Goal: Information Seeking & Learning: Learn about a topic

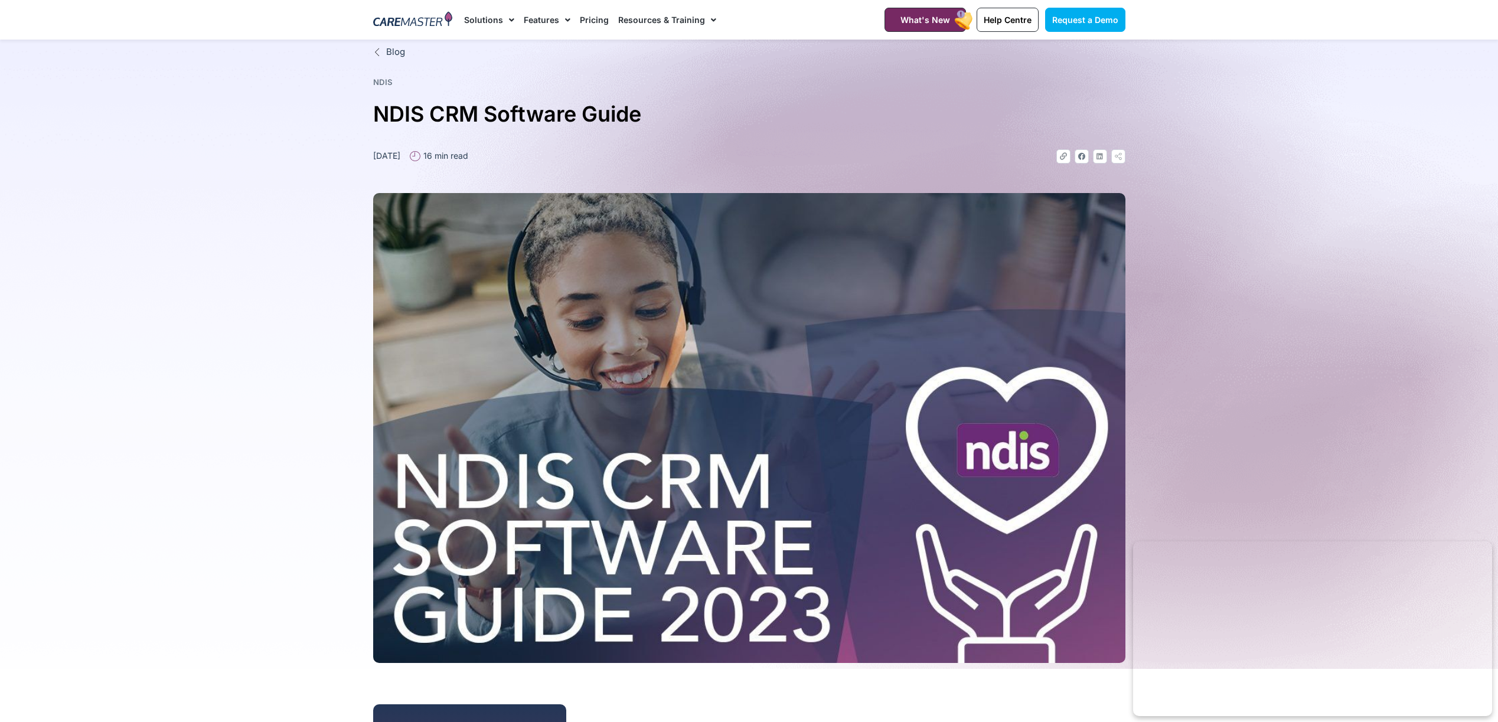
click at [591, 21] on link "Pricing" at bounding box center [594, 20] width 29 height 40
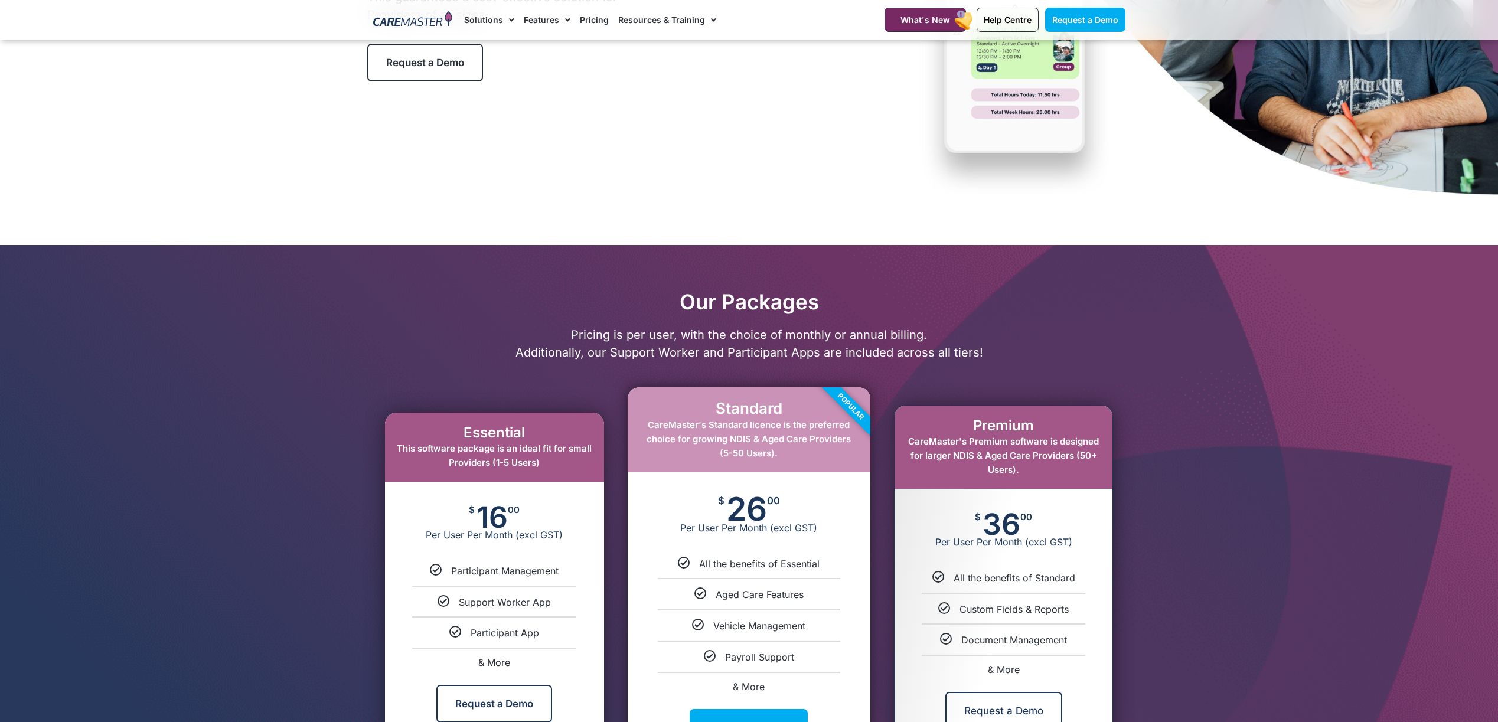
scroll to position [562, 0]
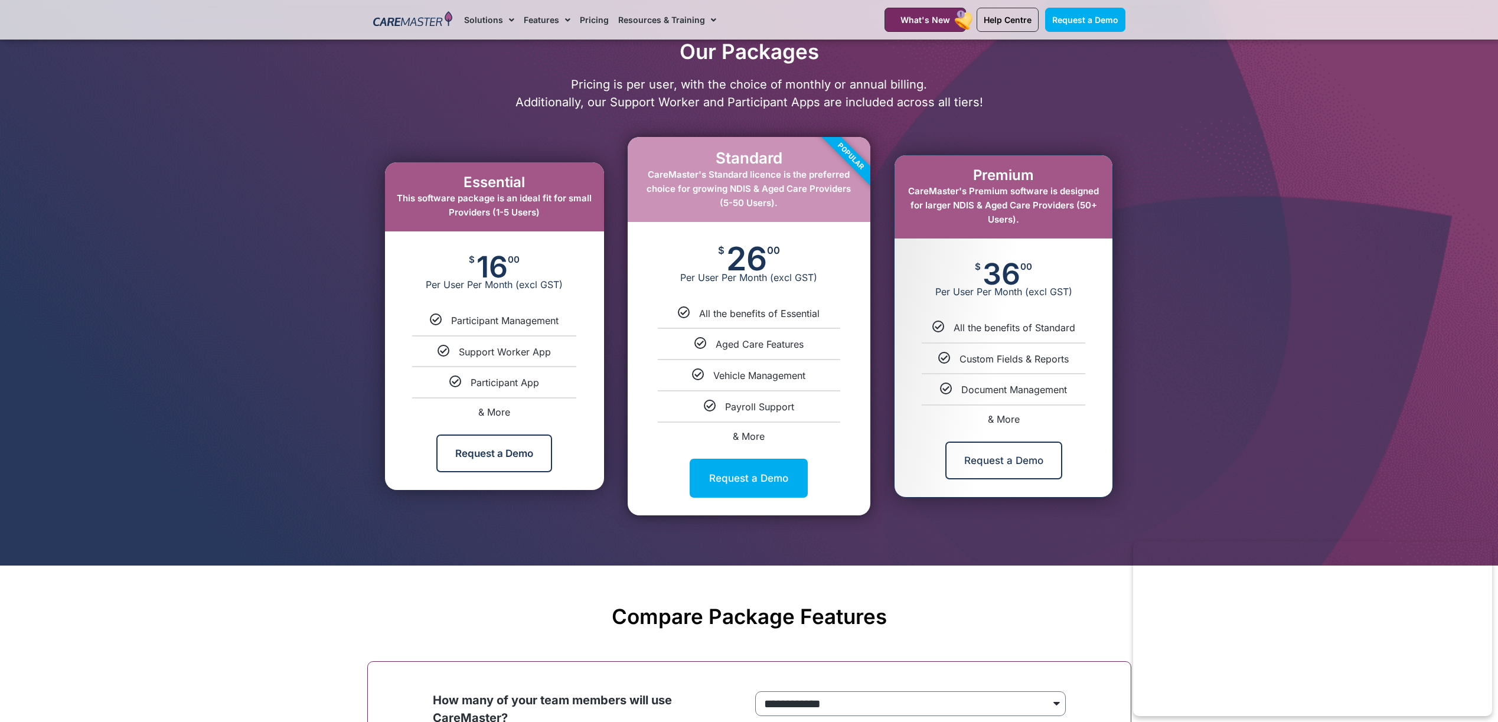
click at [496, 408] on span "& More" at bounding box center [494, 412] width 32 height 12
select select "***"
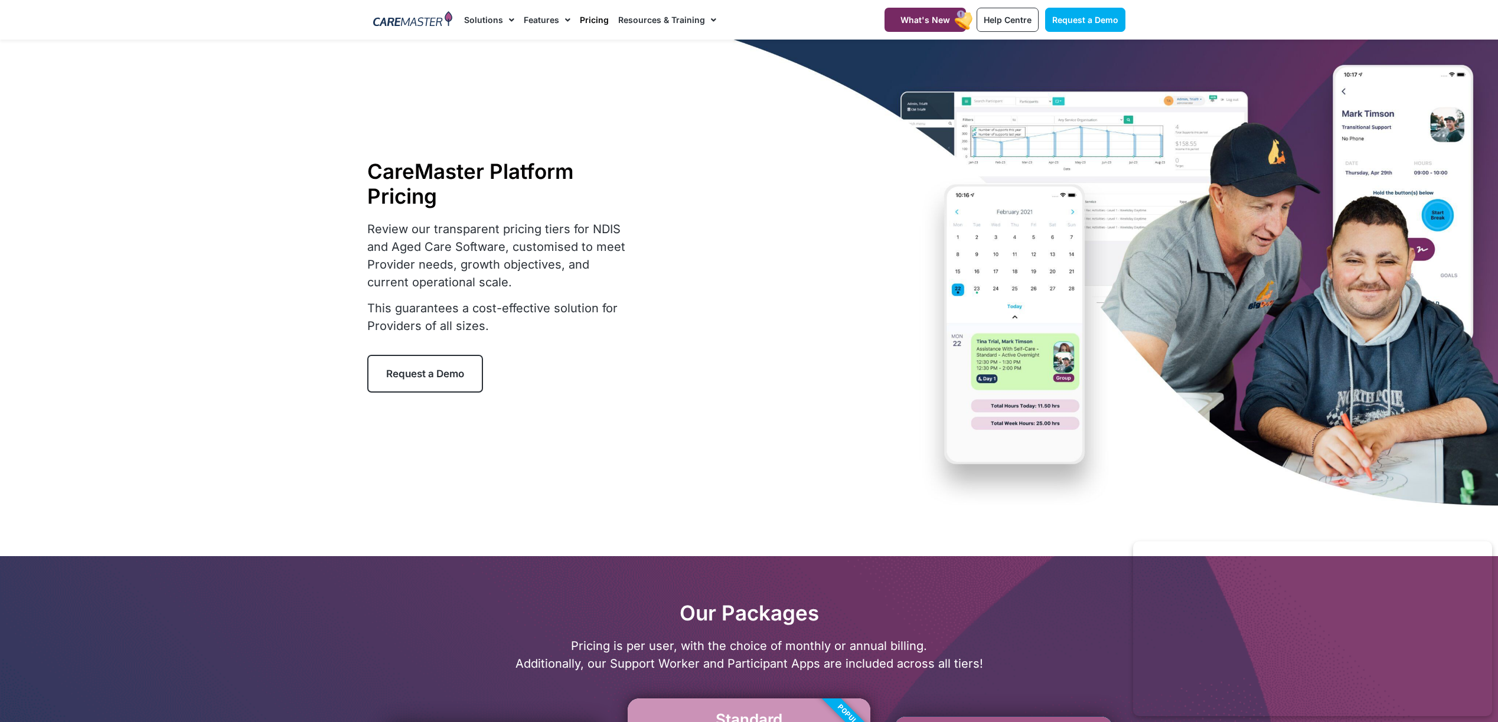
scroll to position [7, 0]
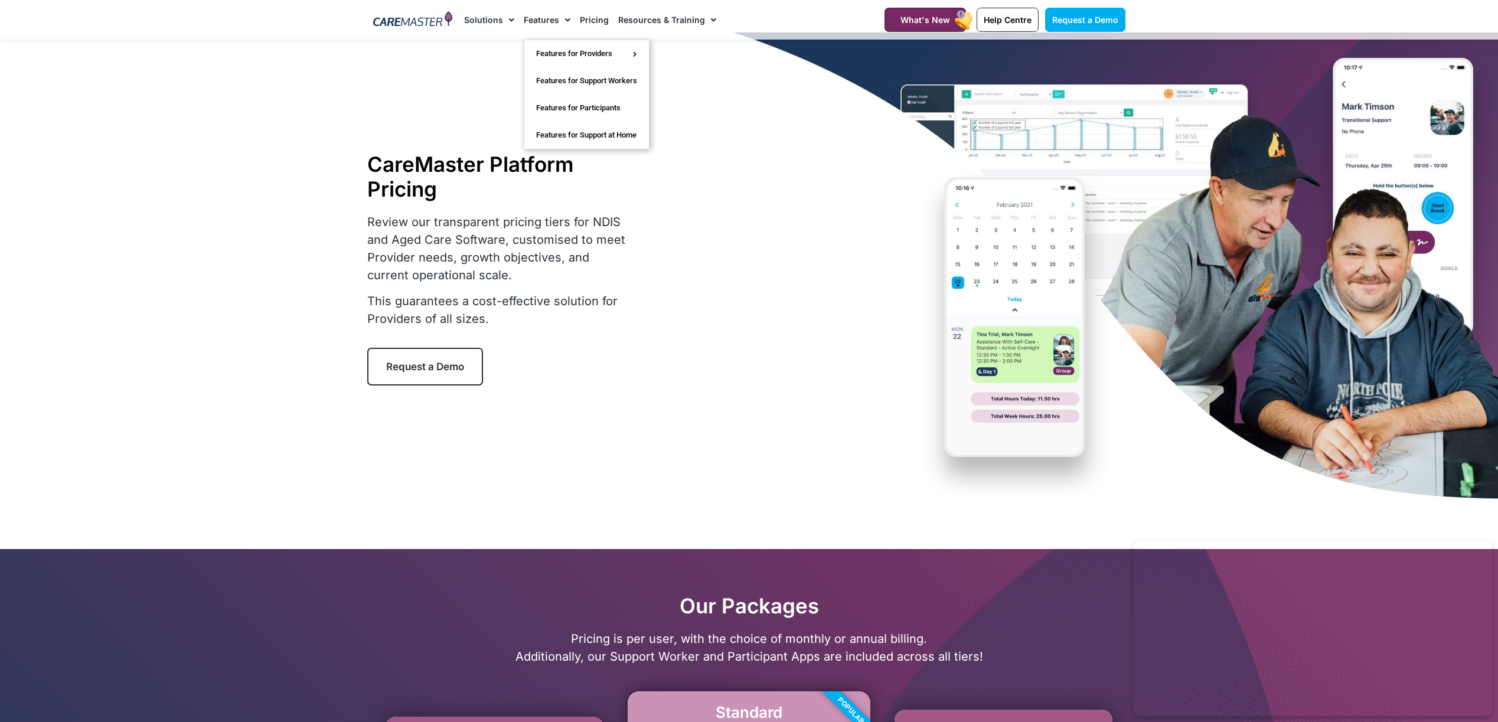
click at [544, 20] on link "Features" at bounding box center [547, 20] width 47 height 40
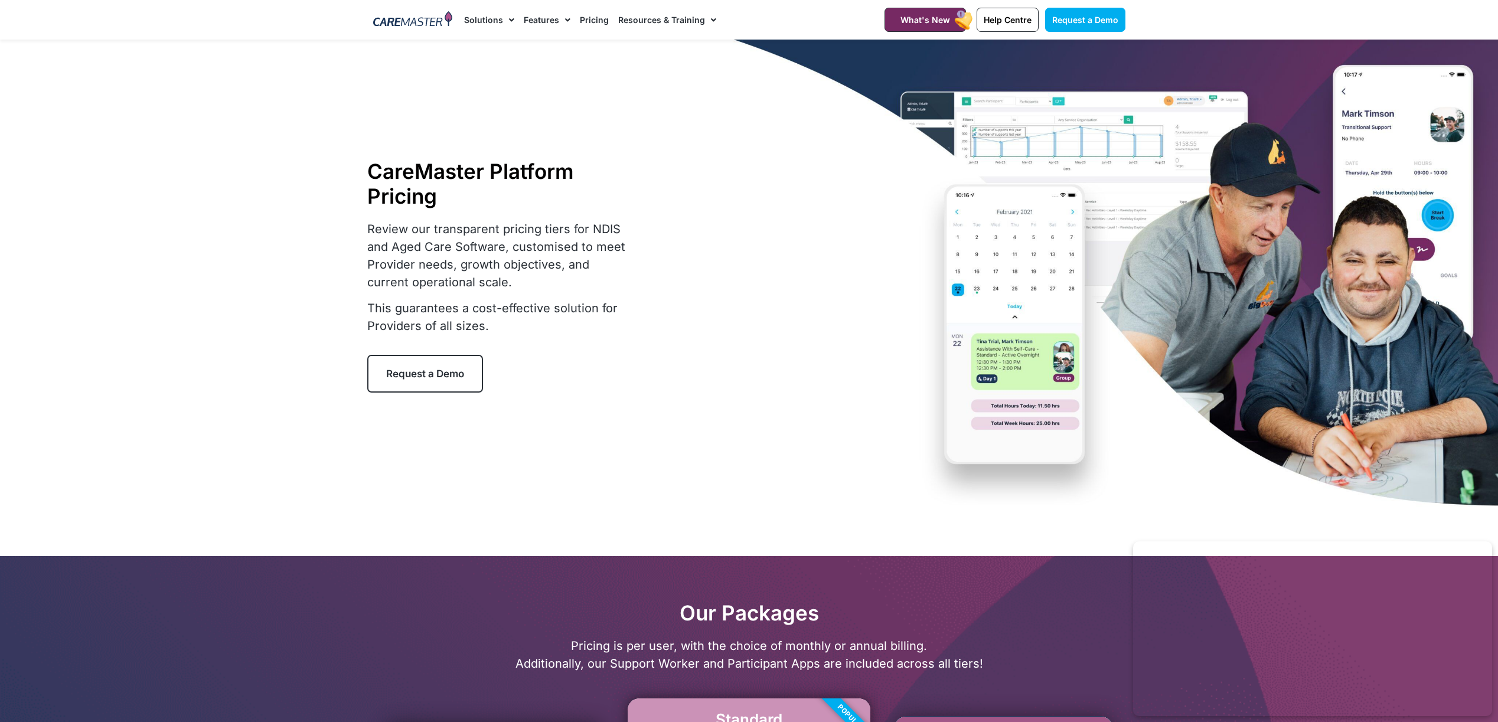
click at [547, 24] on link "Features" at bounding box center [547, 20] width 47 height 40
